Goal: Task Accomplishment & Management: Use online tool/utility

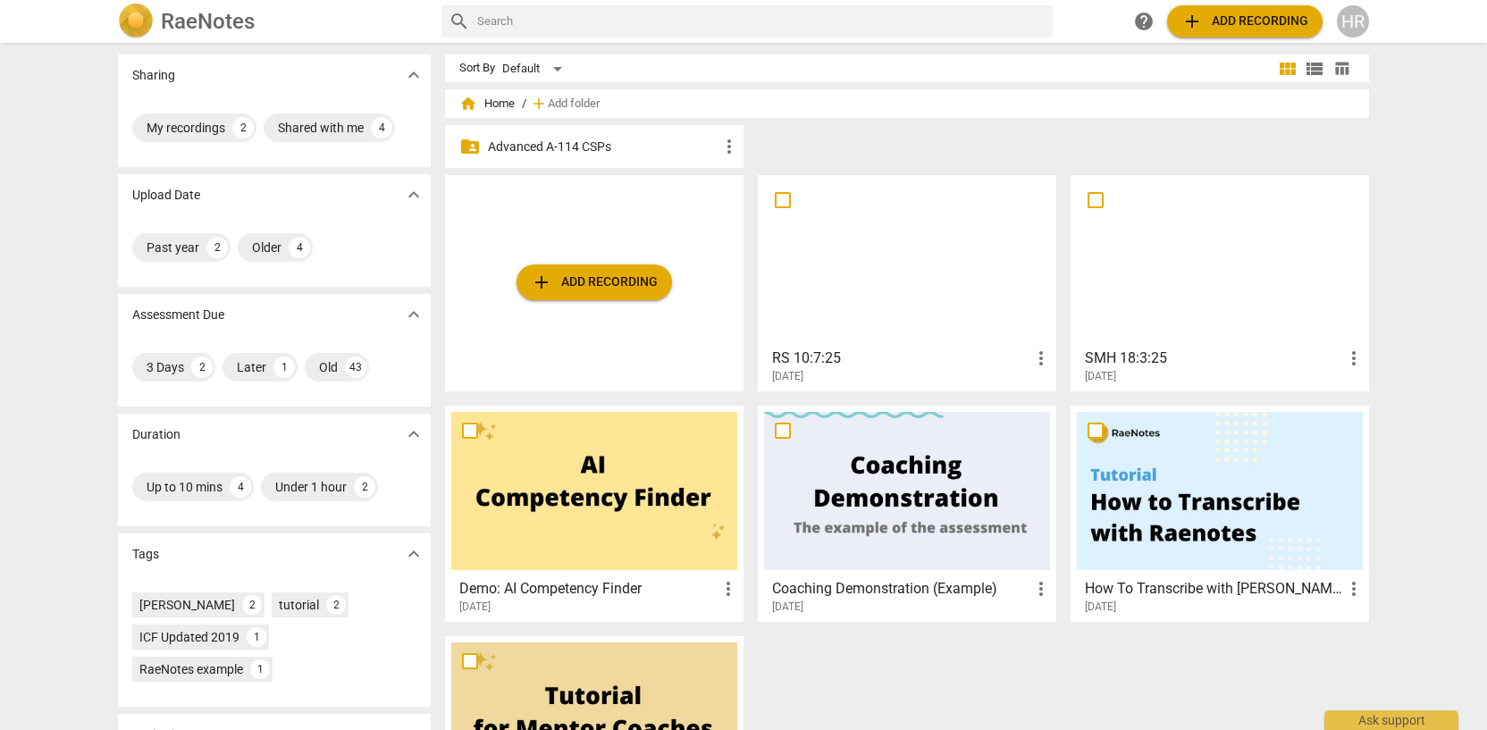
scroll to position [4, 0]
click at [608, 283] on span "add Add recording" at bounding box center [594, 281] width 127 height 21
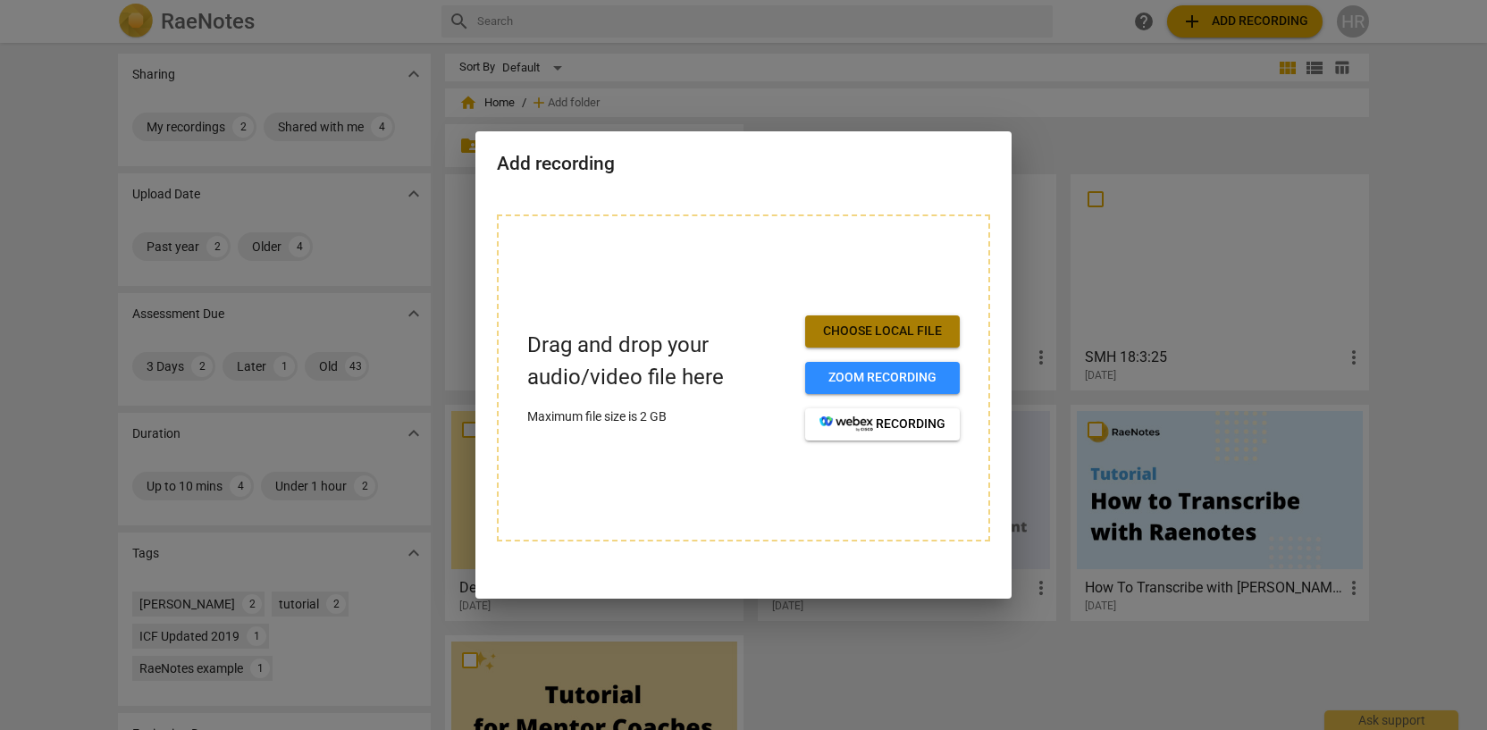
click at [841, 324] on span "Choose local file" at bounding box center [883, 332] width 126 height 18
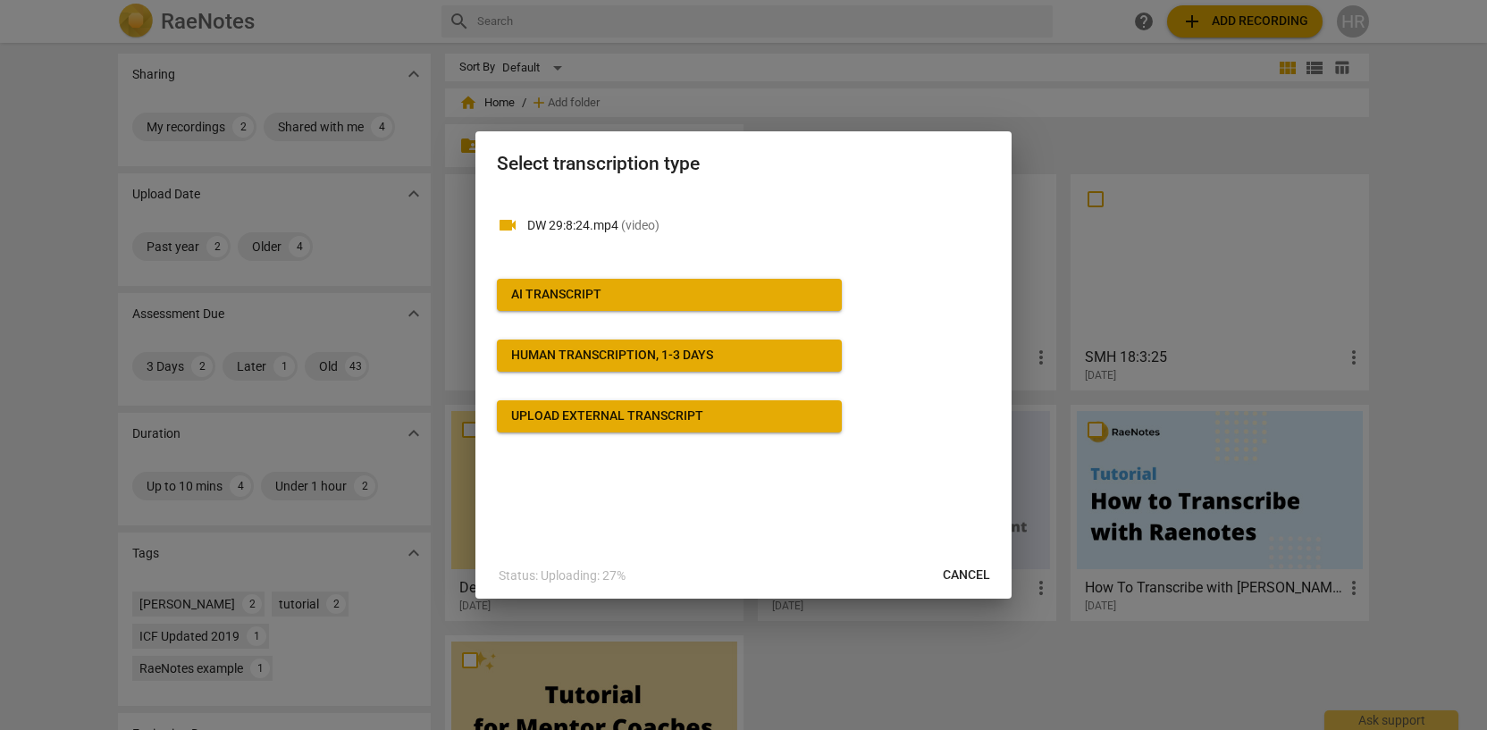
click at [589, 291] on div "AI Transcript" at bounding box center [556, 295] width 90 height 18
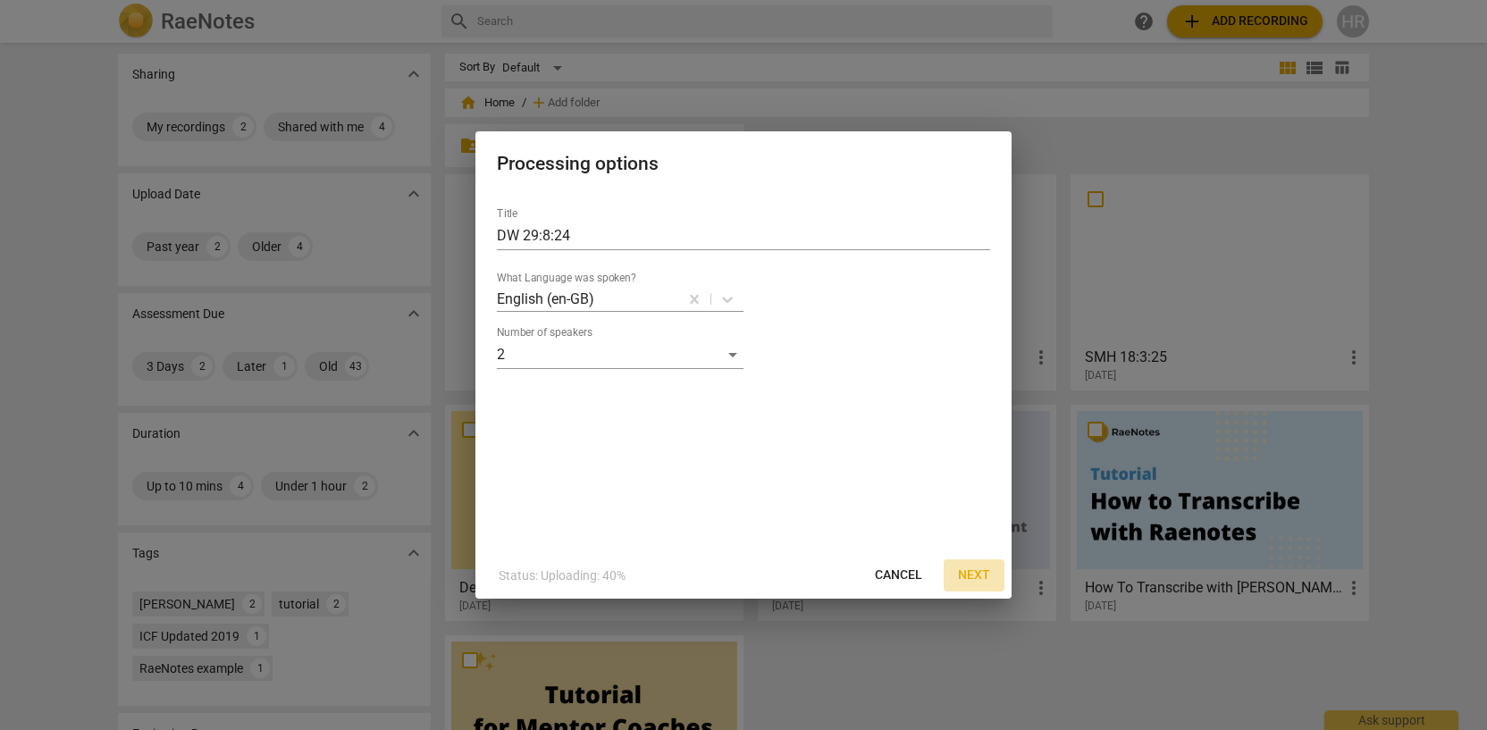
click at [983, 570] on span "Next" at bounding box center [974, 576] width 32 height 18
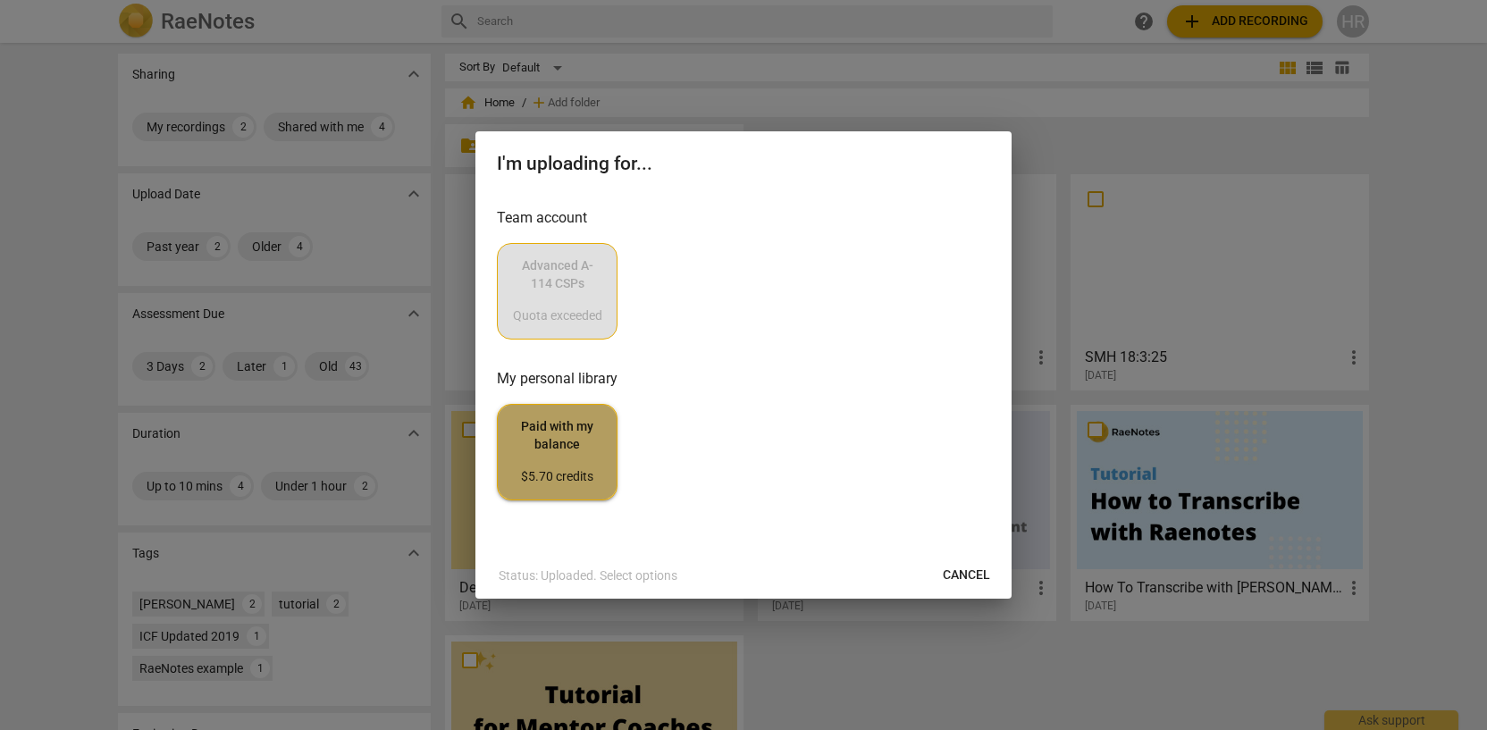
click at [547, 446] on span "Paid with my balance $5.70 credits" at bounding box center [557, 451] width 90 height 67
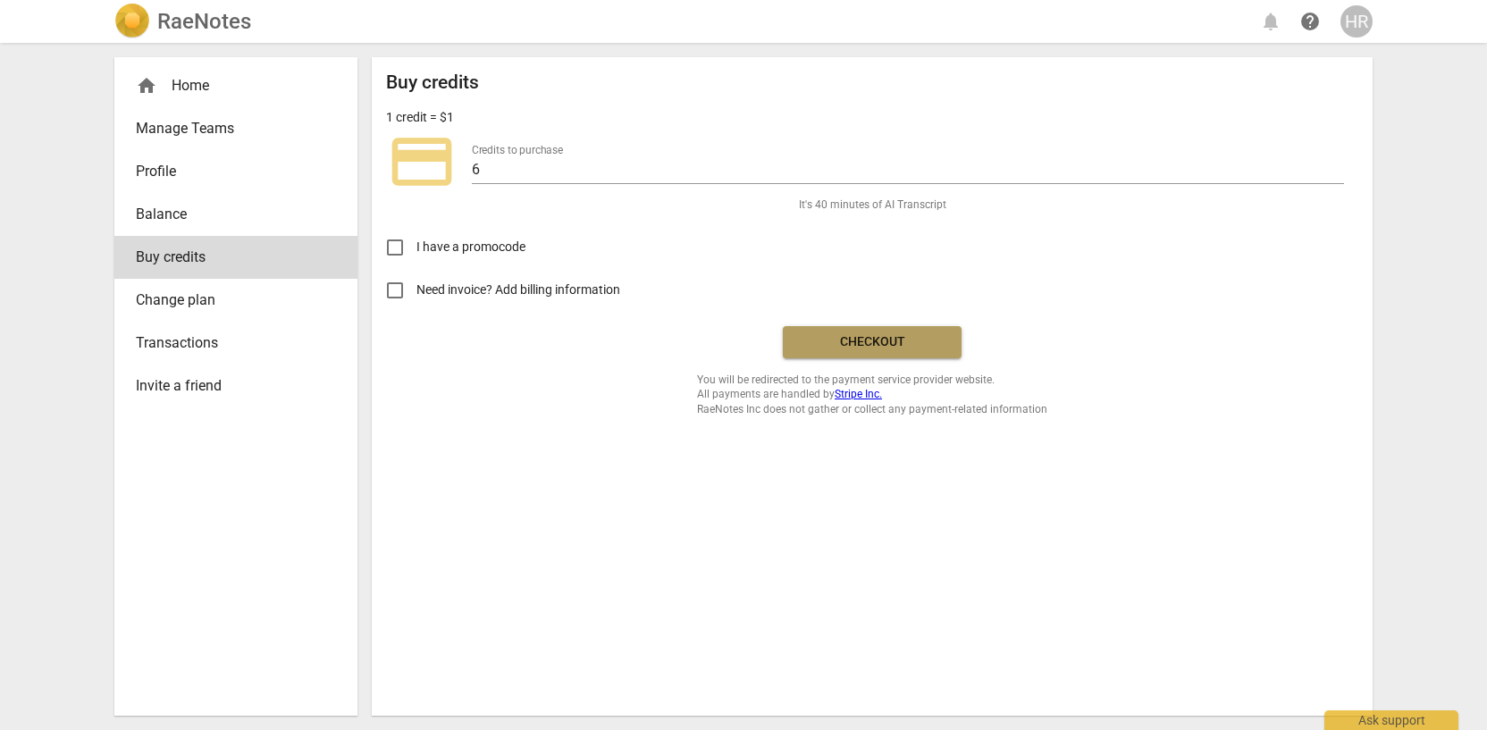
click at [868, 340] on span "Checkout" at bounding box center [872, 342] width 150 height 18
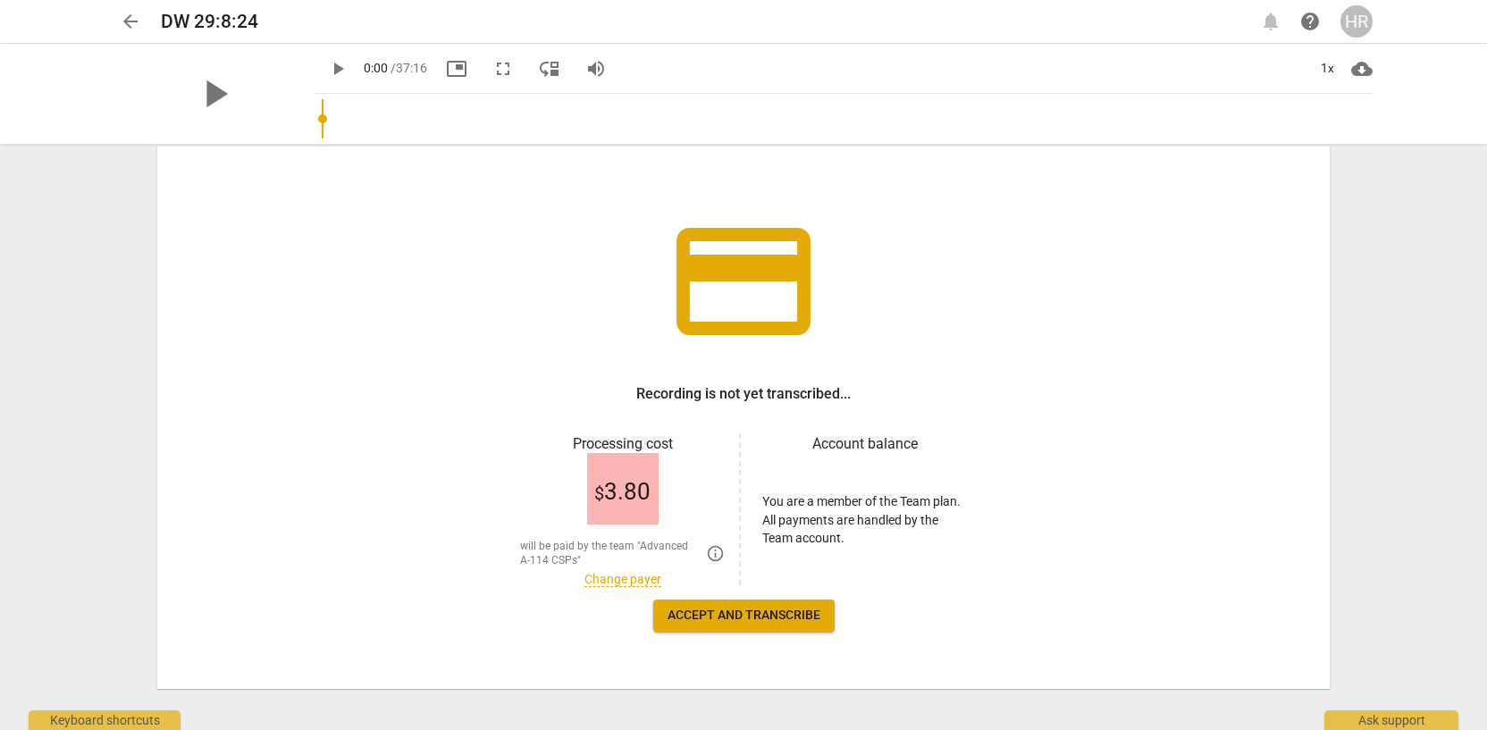
scroll to position [76, 0]
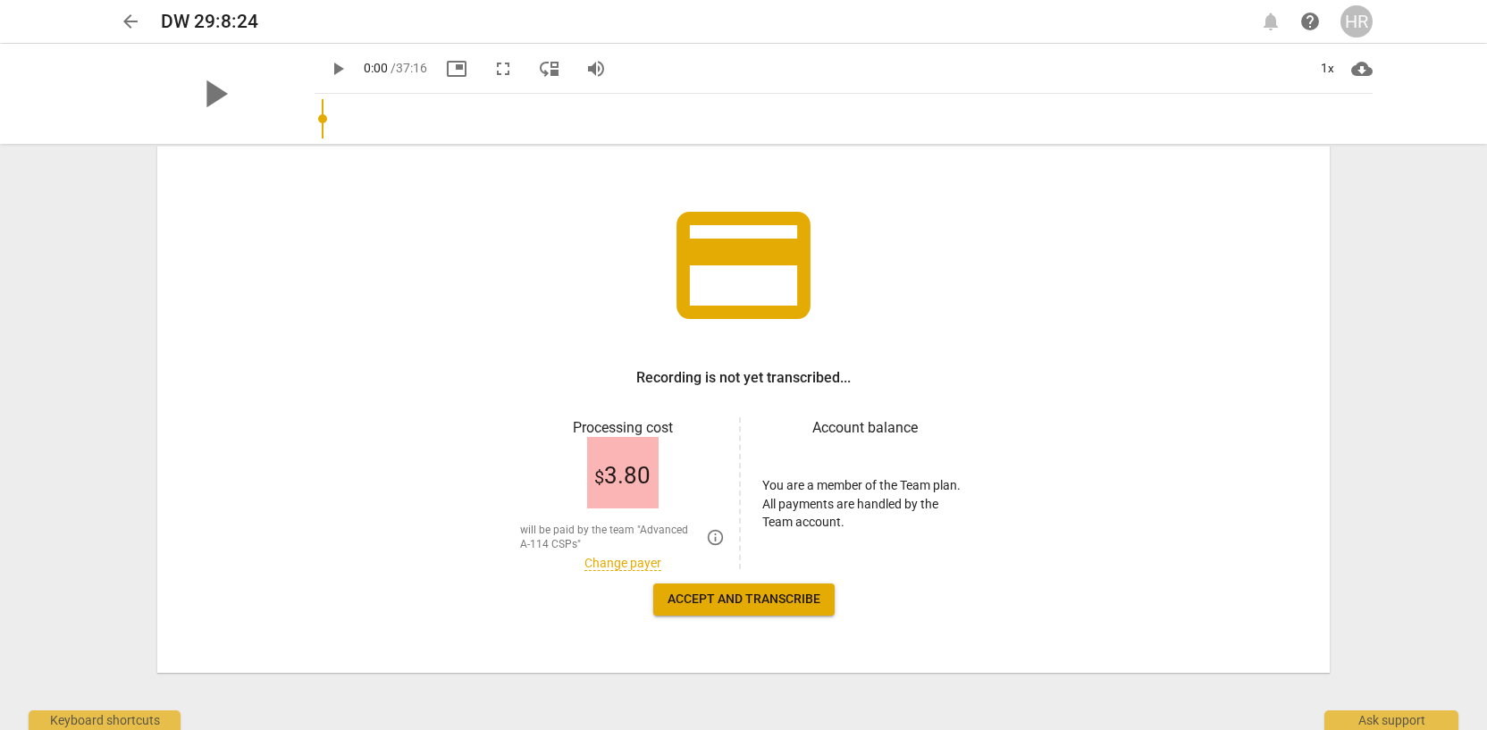
click at [868, 428] on h3 "Account balance" at bounding box center [864, 427] width 205 height 21
click at [130, 16] on span "arrow_back" at bounding box center [130, 21] width 21 height 21
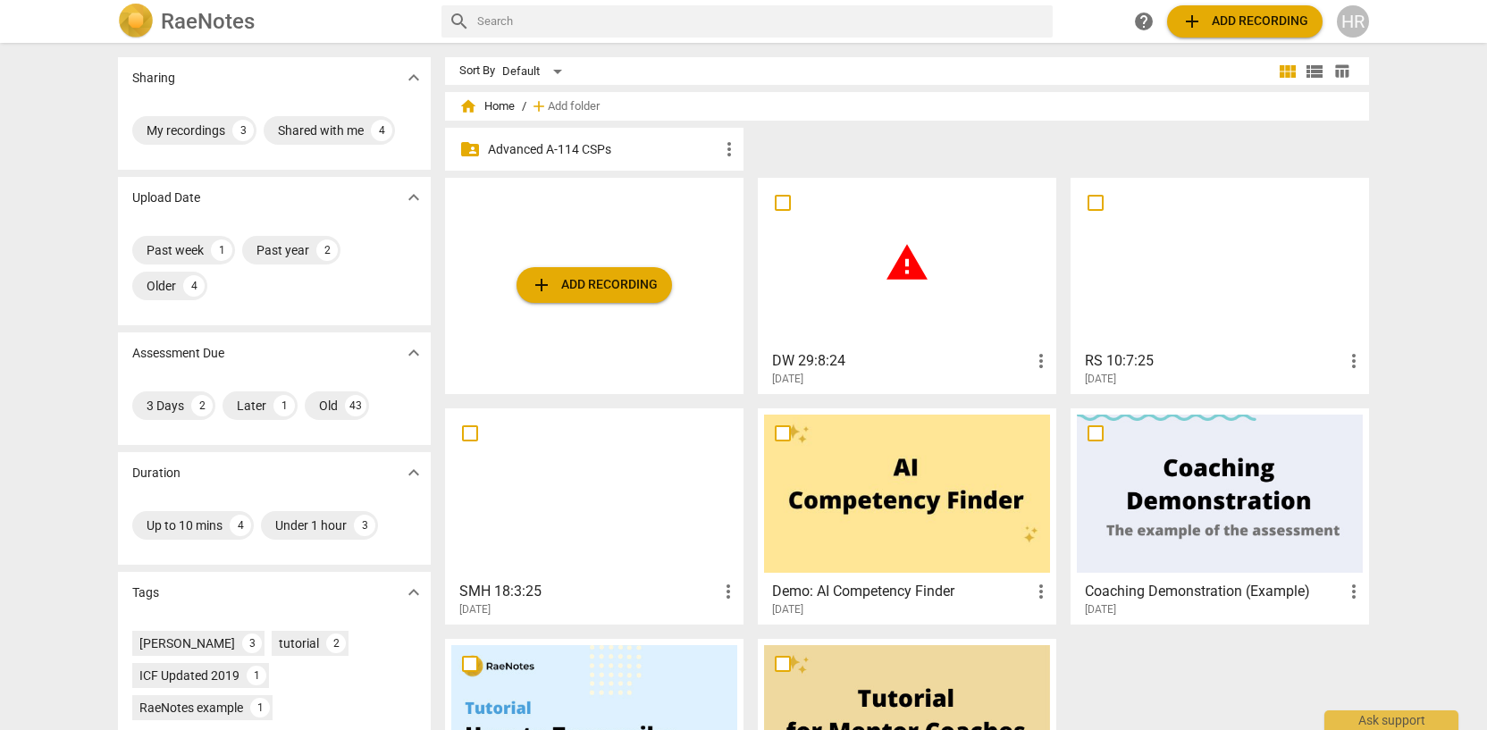
click at [927, 282] on div "warning" at bounding box center [907, 263] width 286 height 158
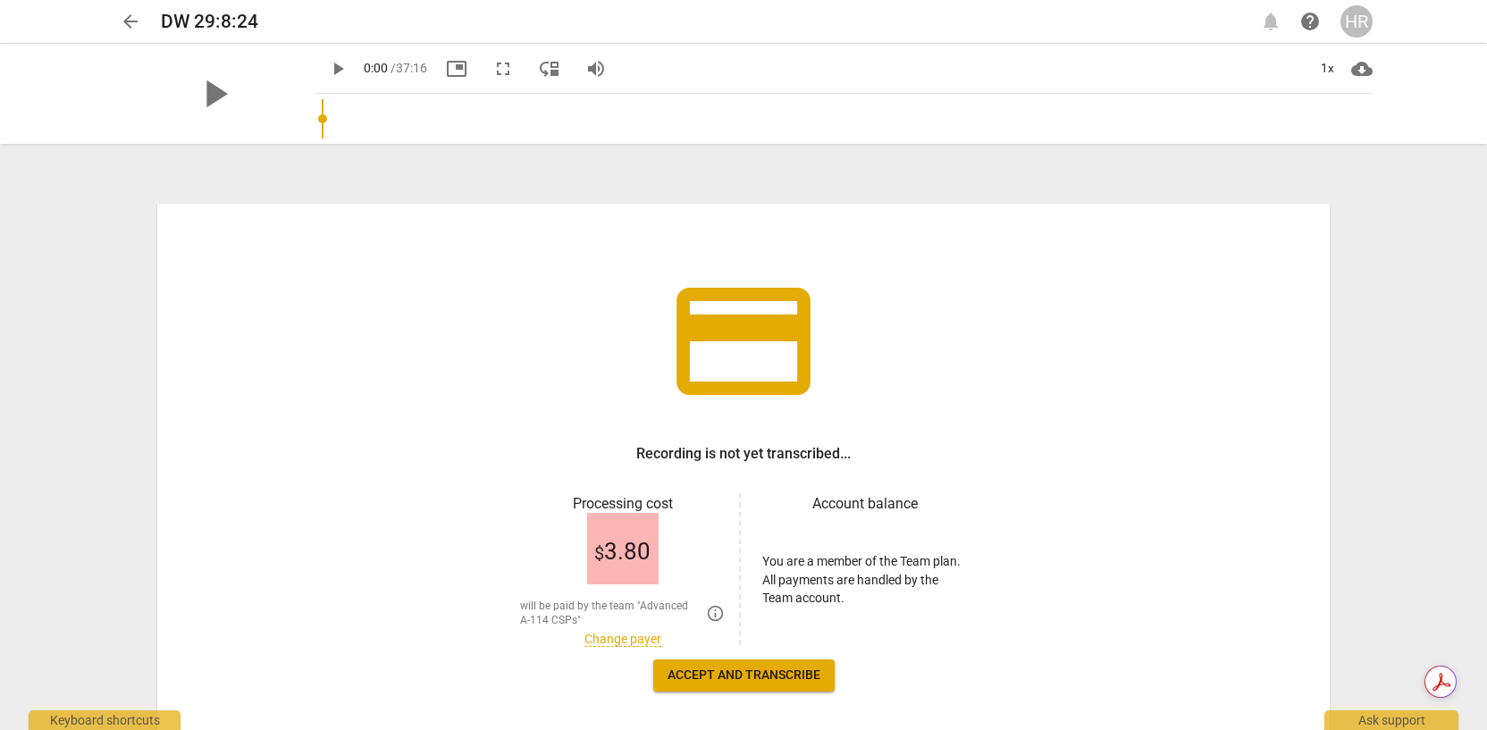
click at [868, 510] on h3 "Account balance" at bounding box center [864, 503] width 205 height 21
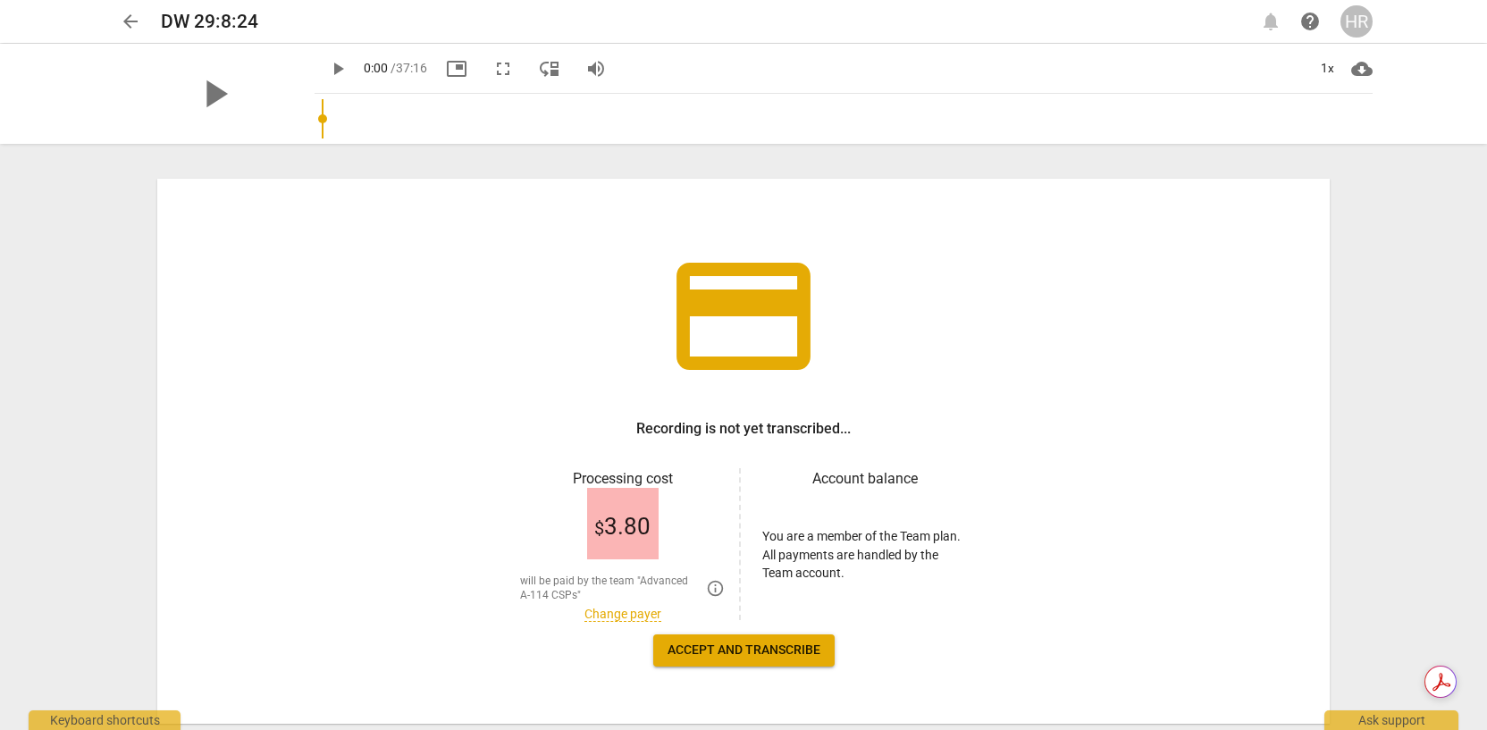
scroll to position [76, 0]
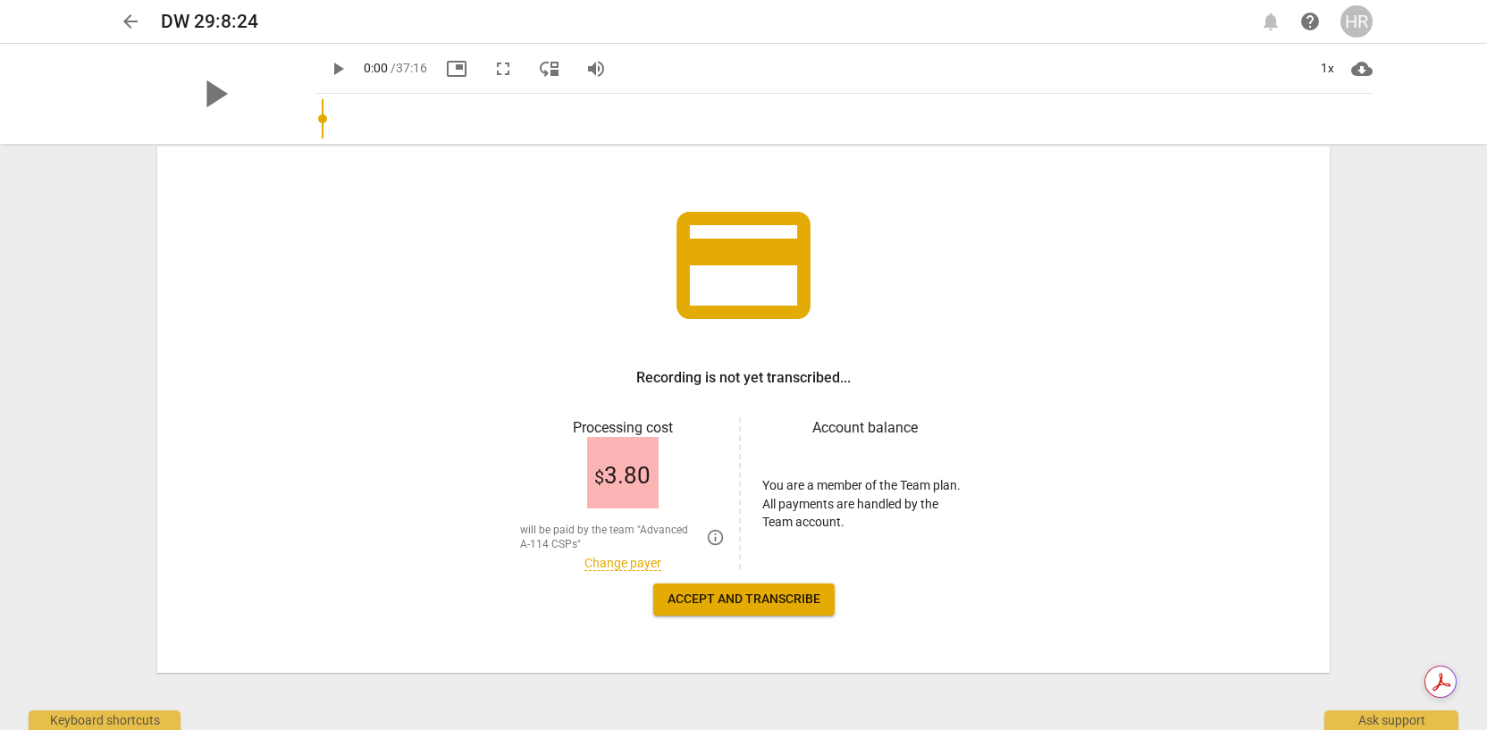
click at [618, 563] on link "Change payer" at bounding box center [622, 563] width 77 height 15
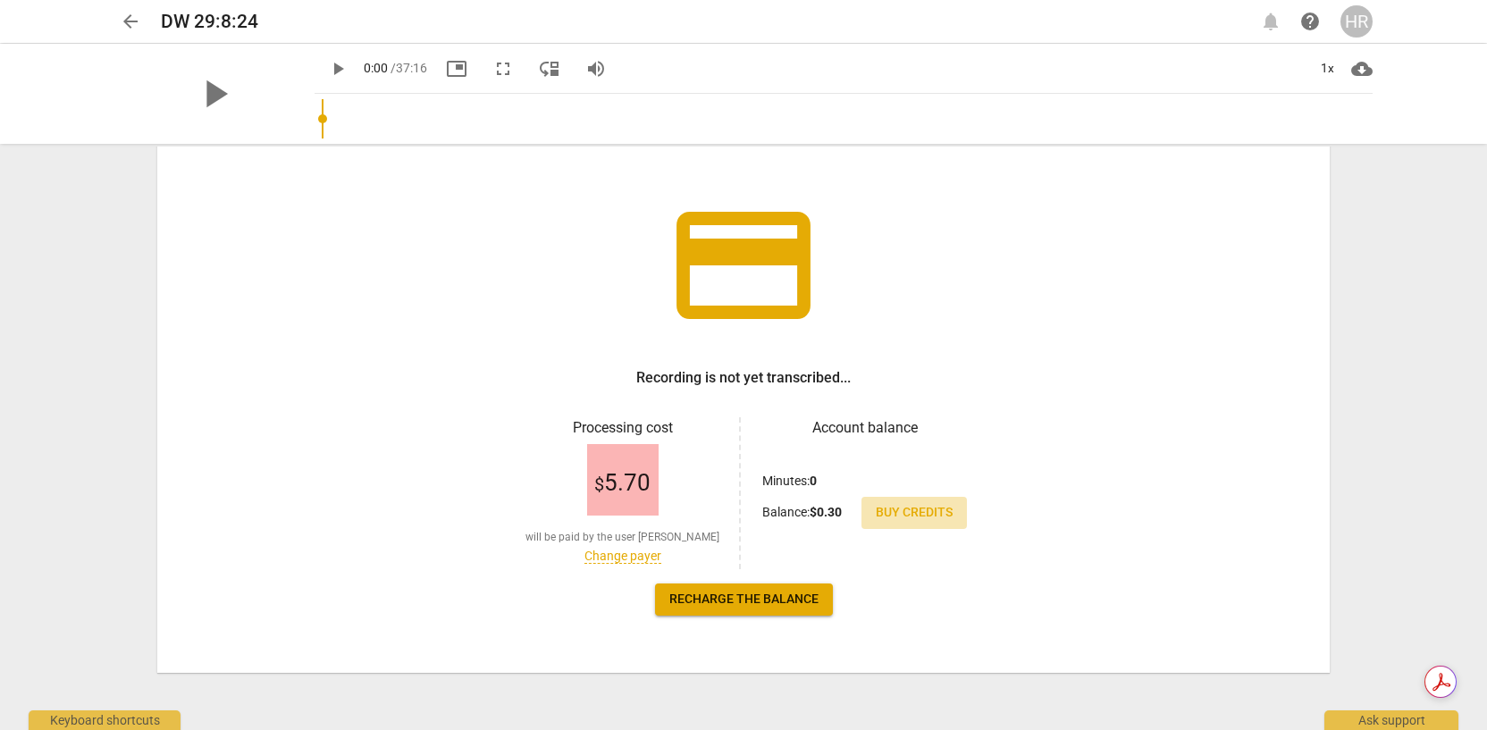
click at [923, 514] on span "Buy credits" at bounding box center [914, 513] width 77 height 18
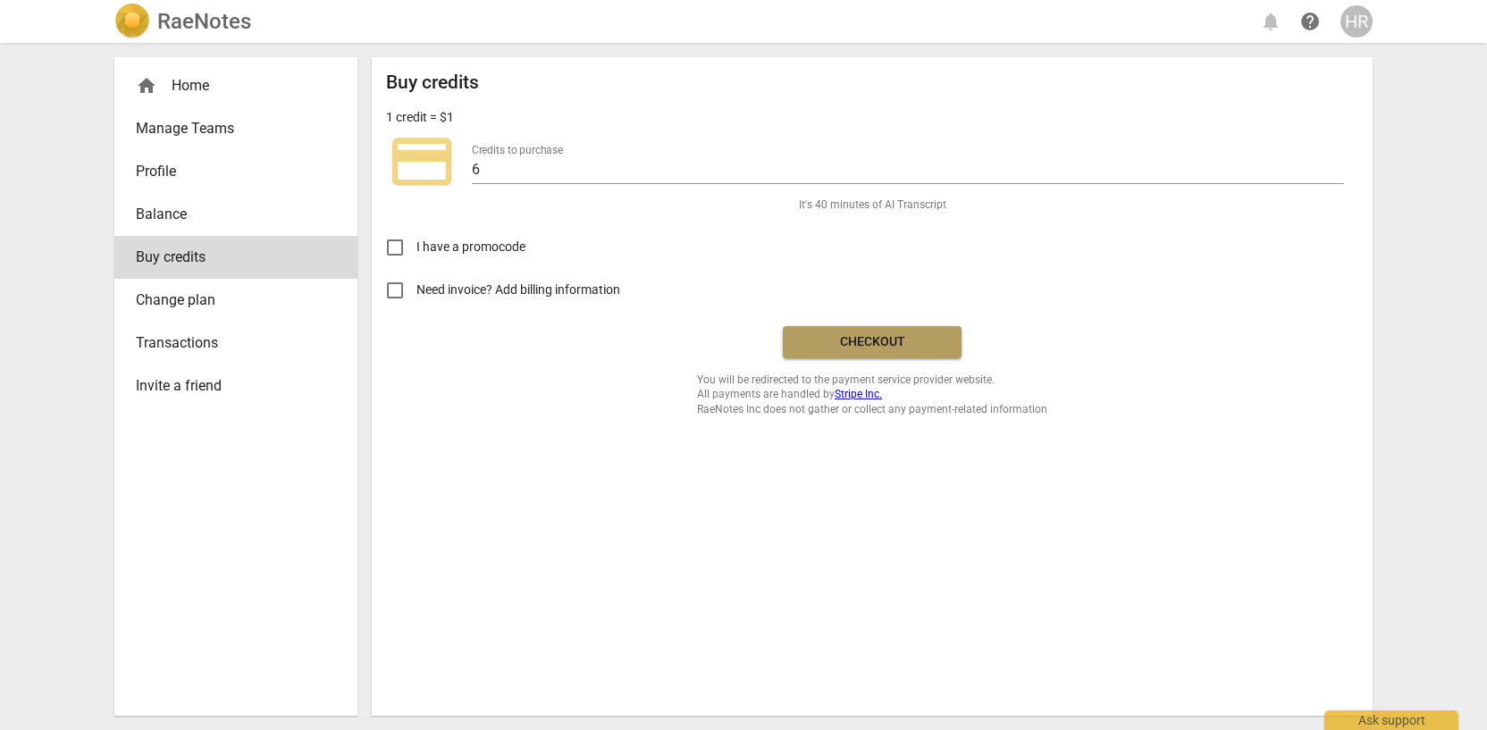
click at [831, 335] on span "Checkout" at bounding box center [872, 342] width 150 height 18
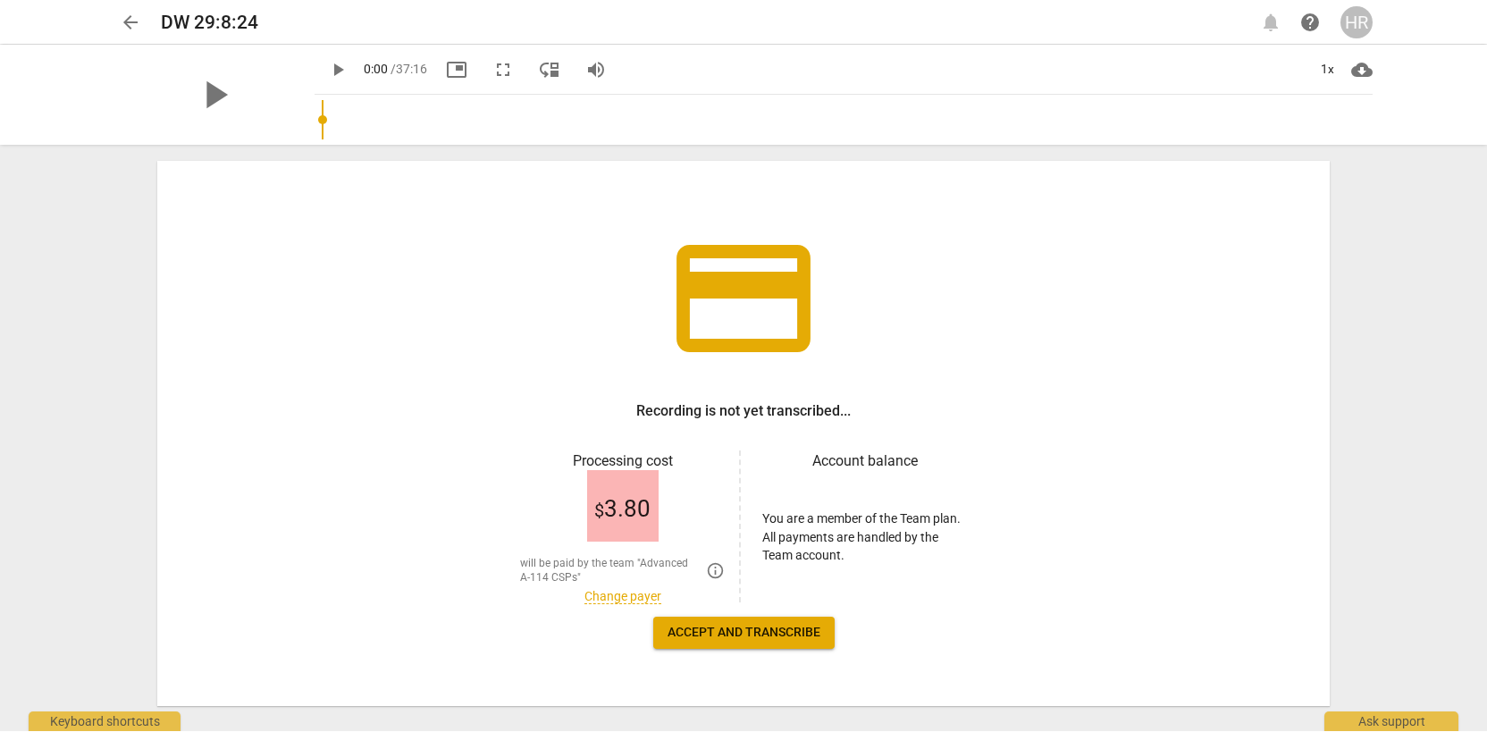
scroll to position [76, 0]
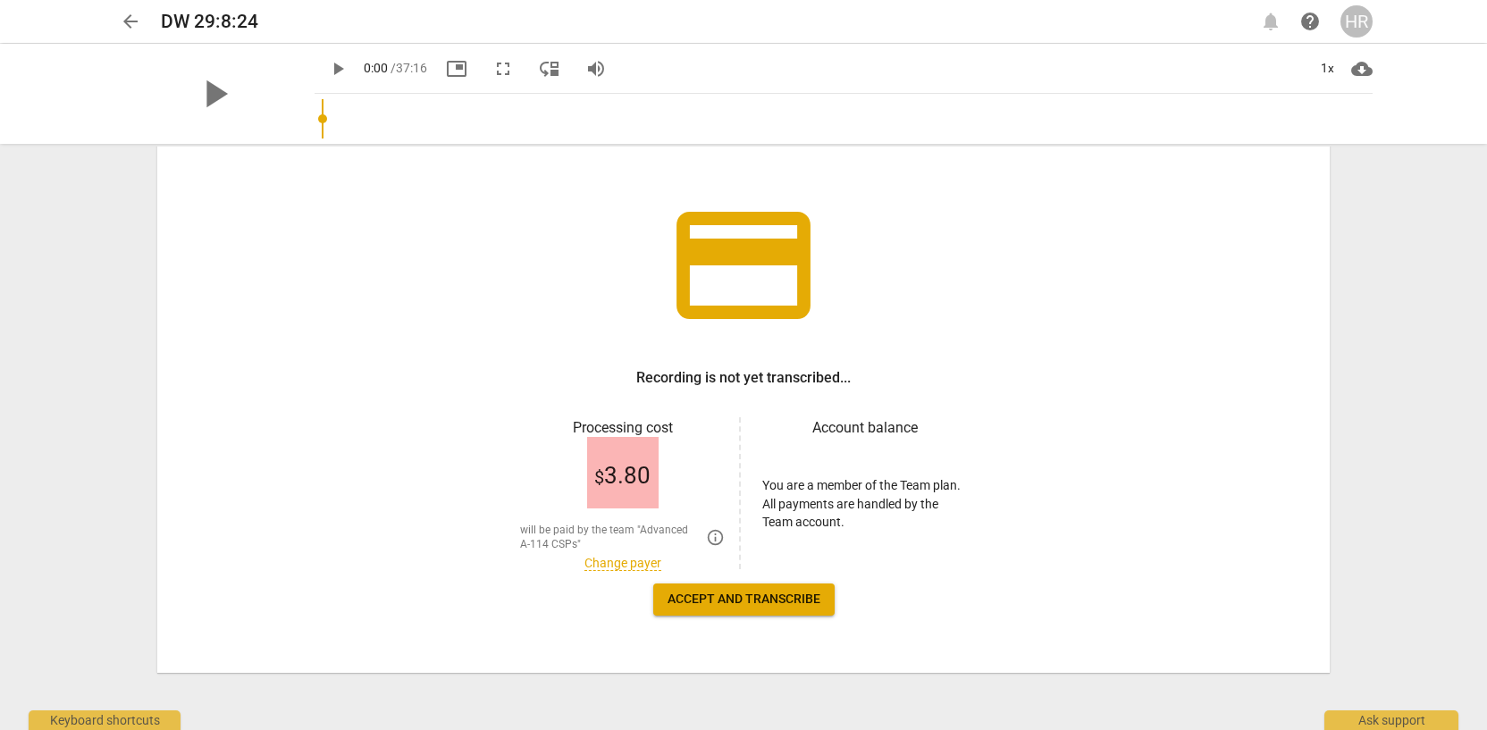
click at [604, 565] on link "Change payer" at bounding box center [622, 563] width 77 height 15
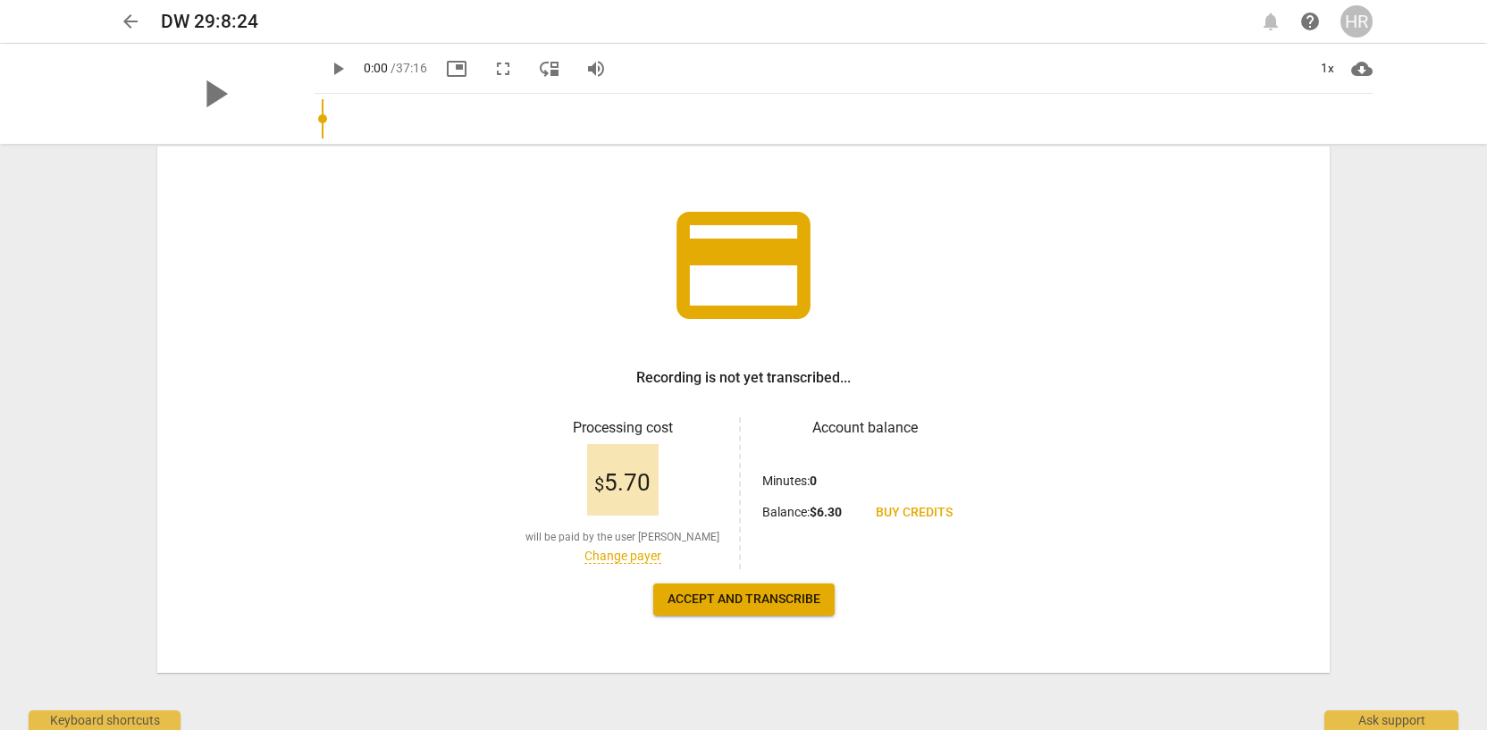
click at [749, 601] on span "Accept and transcribe" at bounding box center [744, 600] width 153 height 18
